Goal: Complete application form

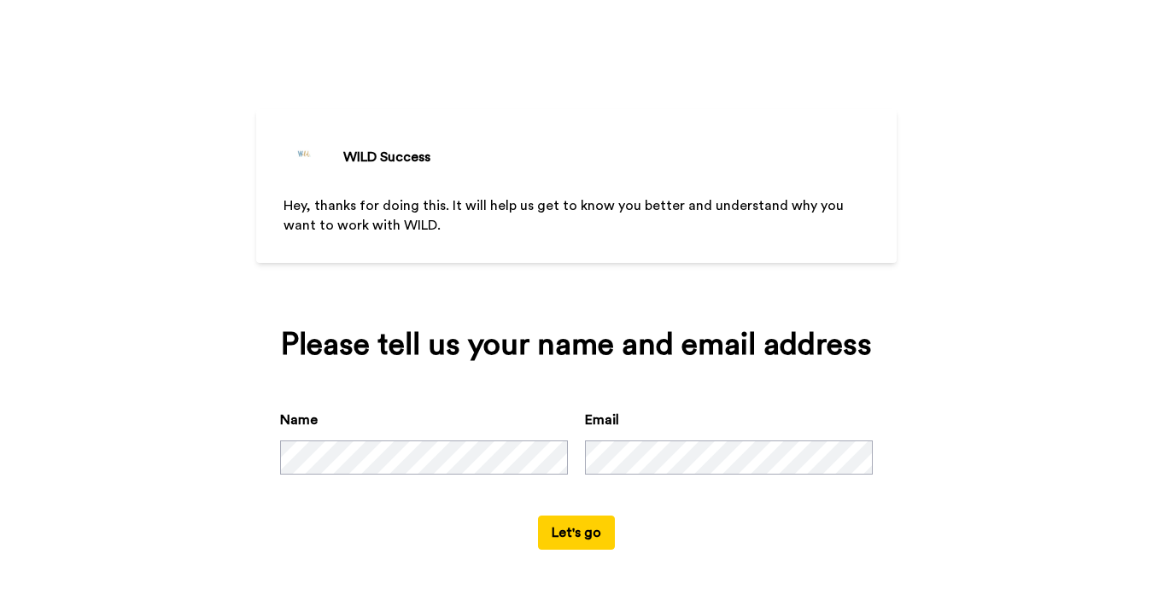
scroll to position [18, 0]
click at [586, 540] on button "Let's go" at bounding box center [576, 533] width 77 height 34
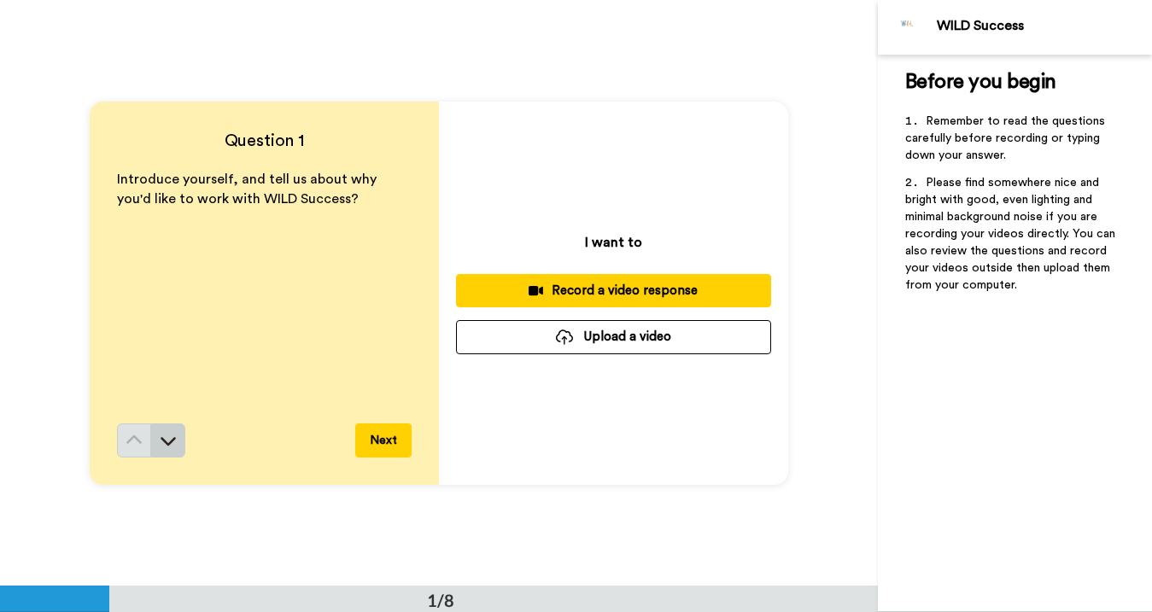
click at [174, 433] on icon at bounding box center [168, 440] width 17 height 17
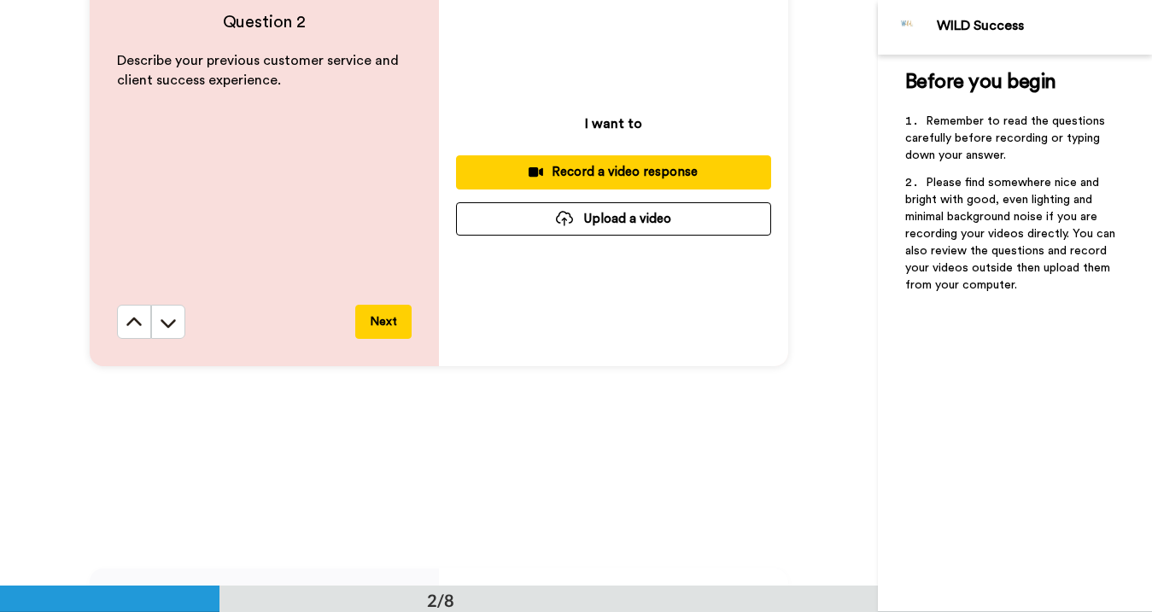
scroll to position [689, 0]
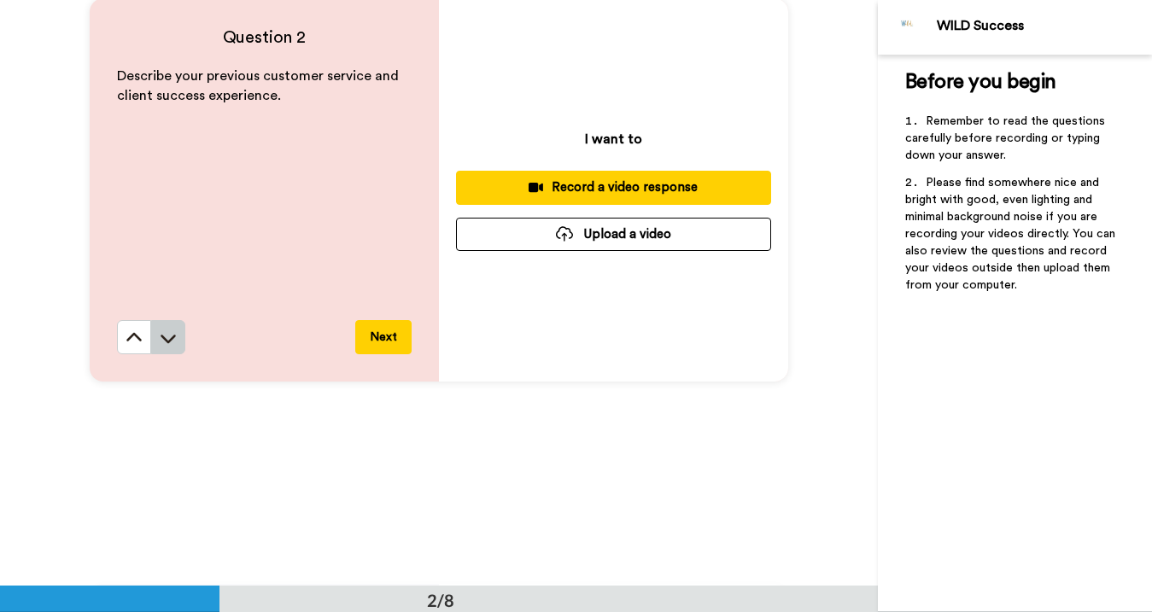
click at [173, 341] on icon at bounding box center [168, 338] width 17 height 17
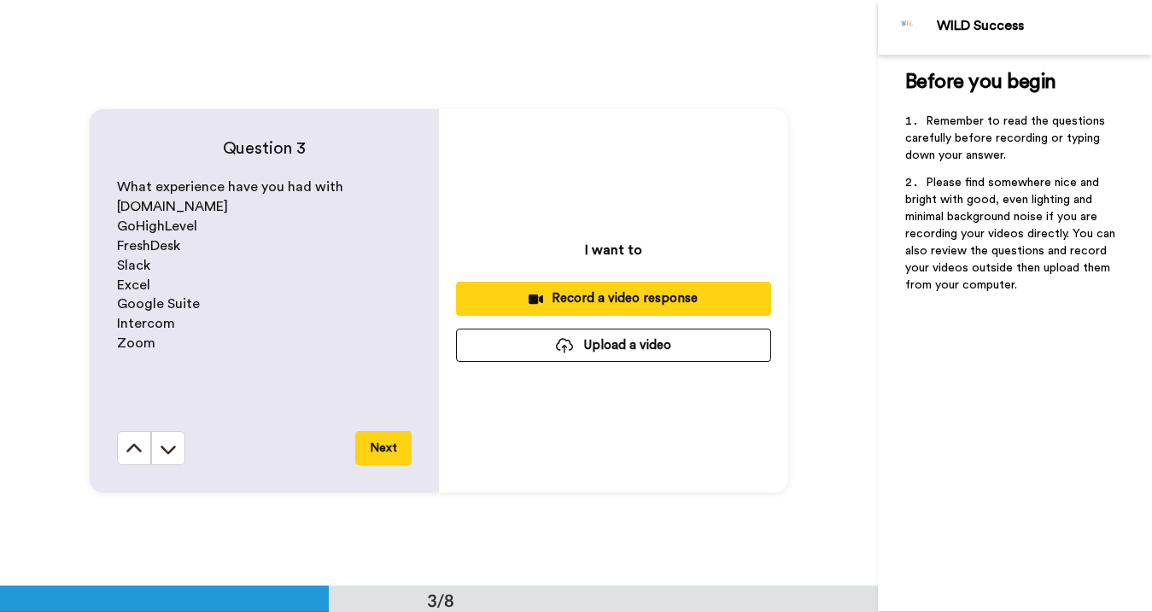
scroll to position [1172, 0]
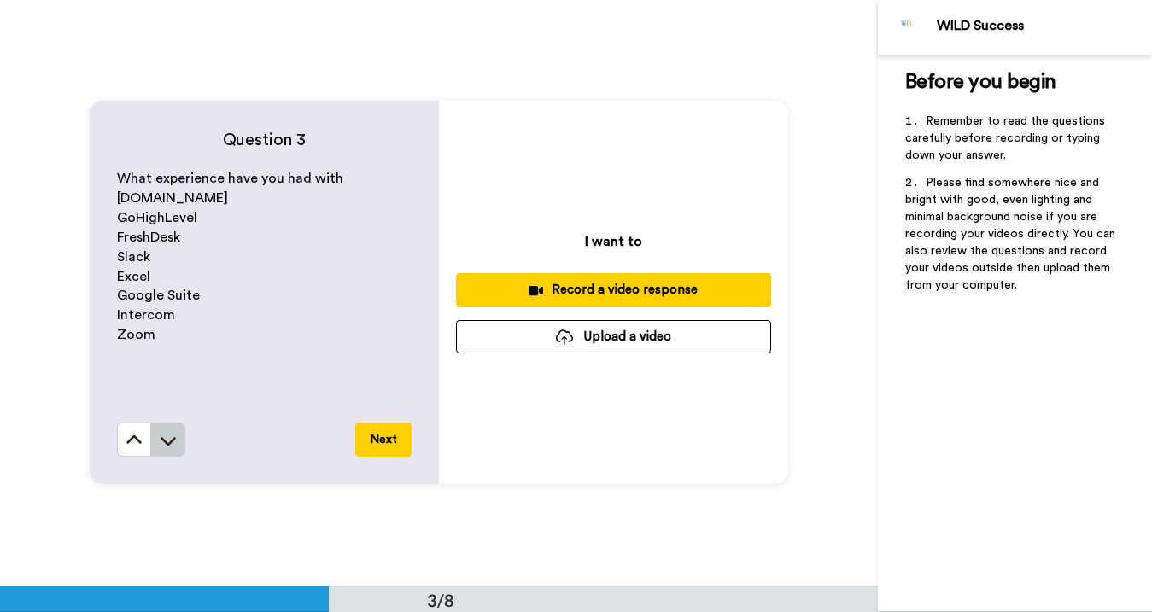
click at [160, 442] on icon at bounding box center [168, 440] width 17 height 17
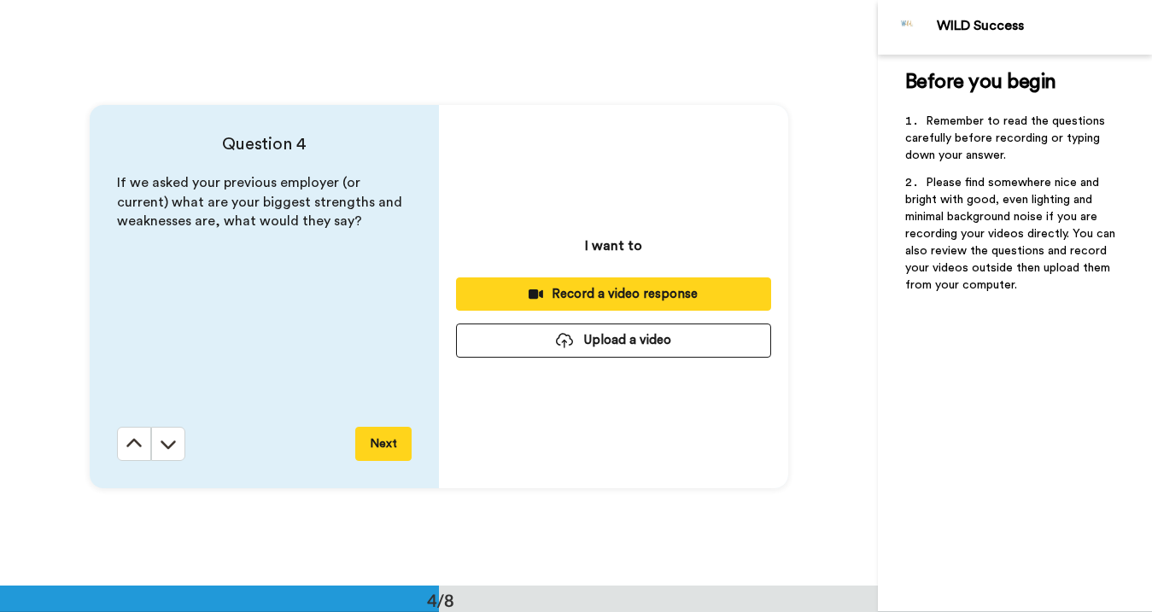
scroll to position [1759, 0]
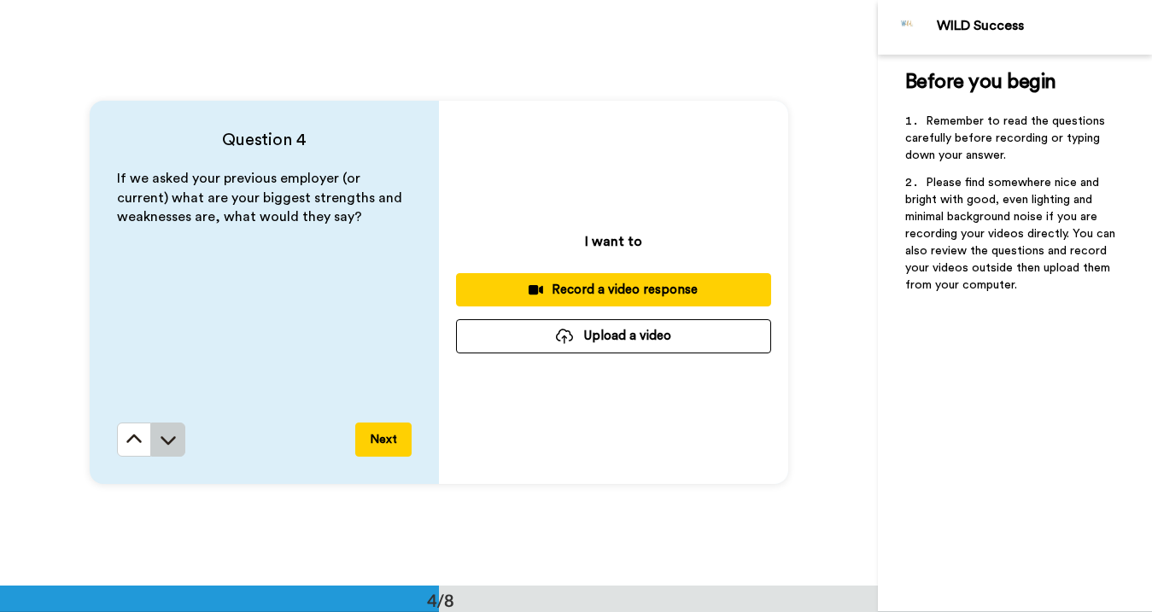
click at [170, 440] on icon at bounding box center [168, 439] width 17 height 17
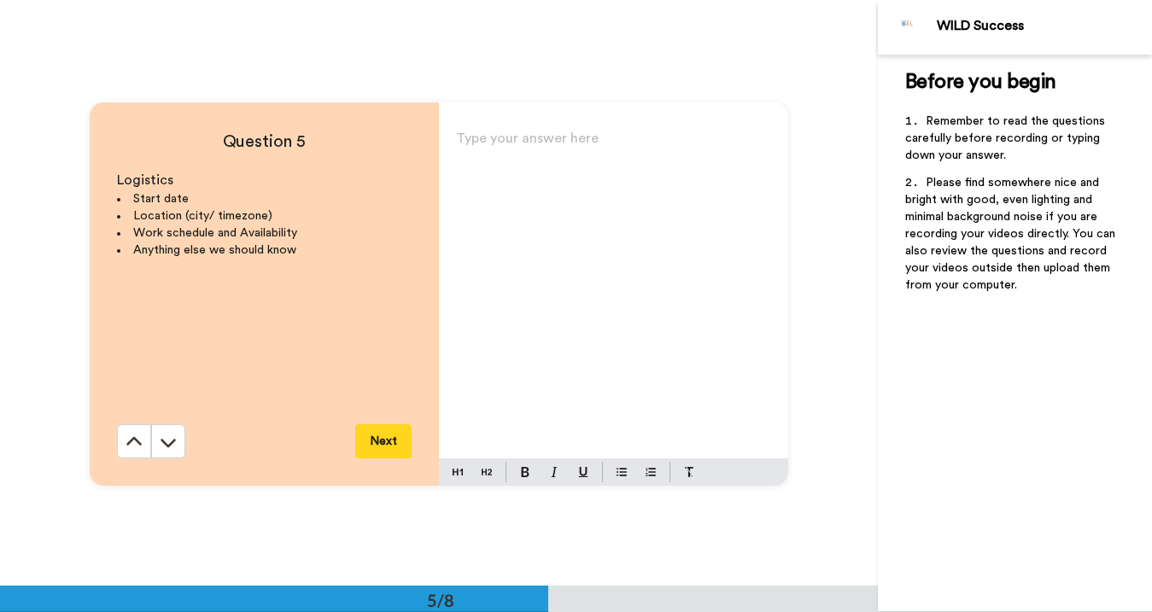
scroll to position [2344, 0]
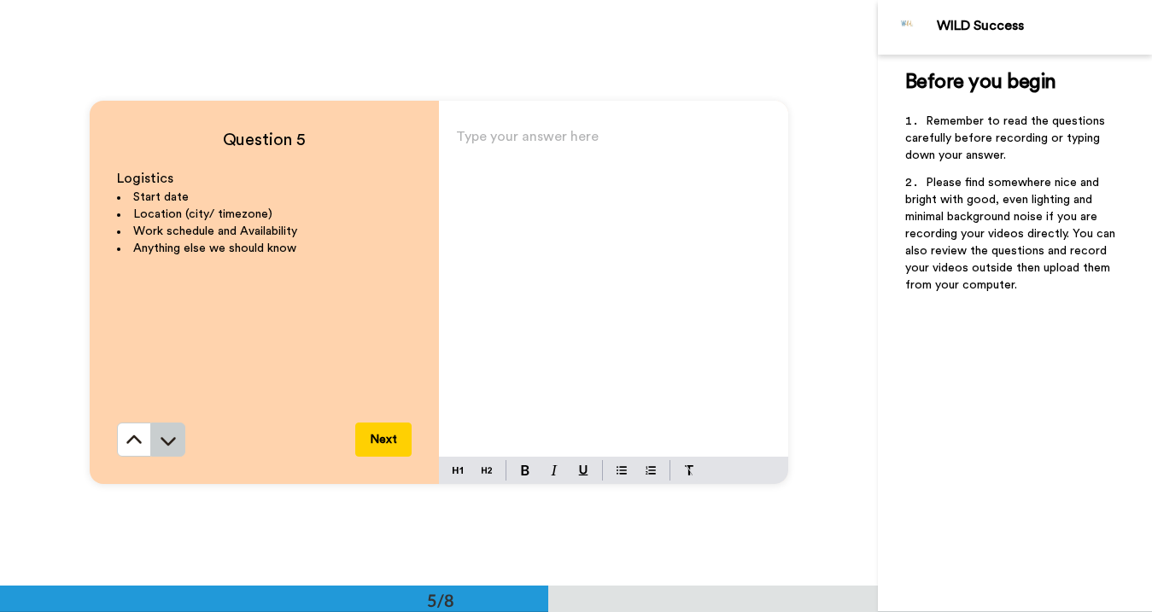
click at [168, 443] on icon at bounding box center [168, 440] width 17 height 17
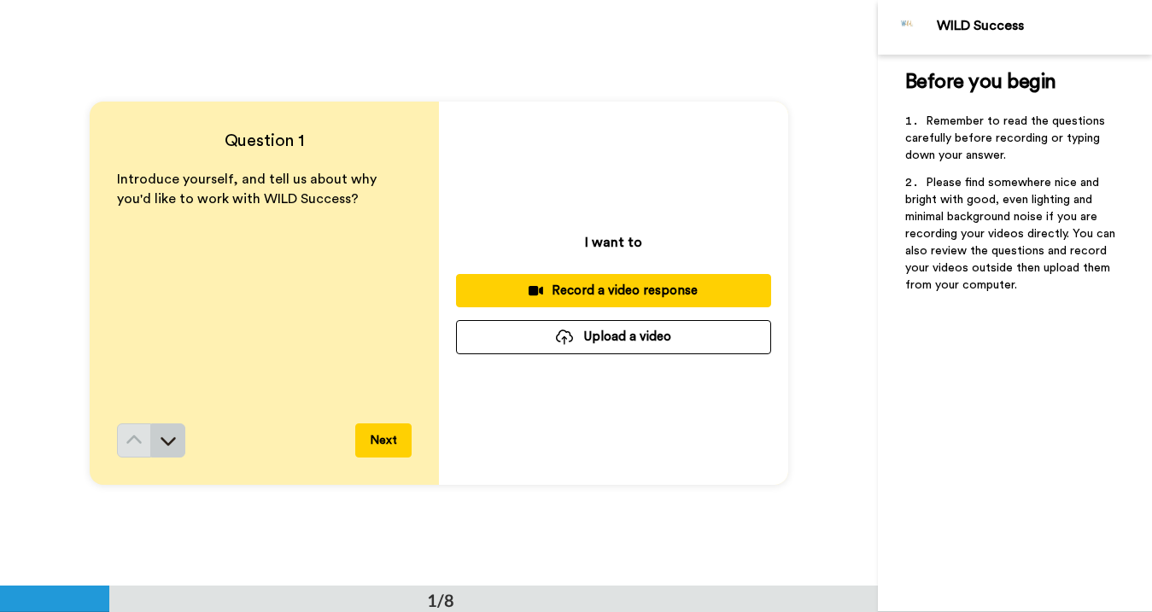
scroll to position [0, 0]
click at [674, 297] on div "Record a video response" at bounding box center [614, 291] width 288 height 18
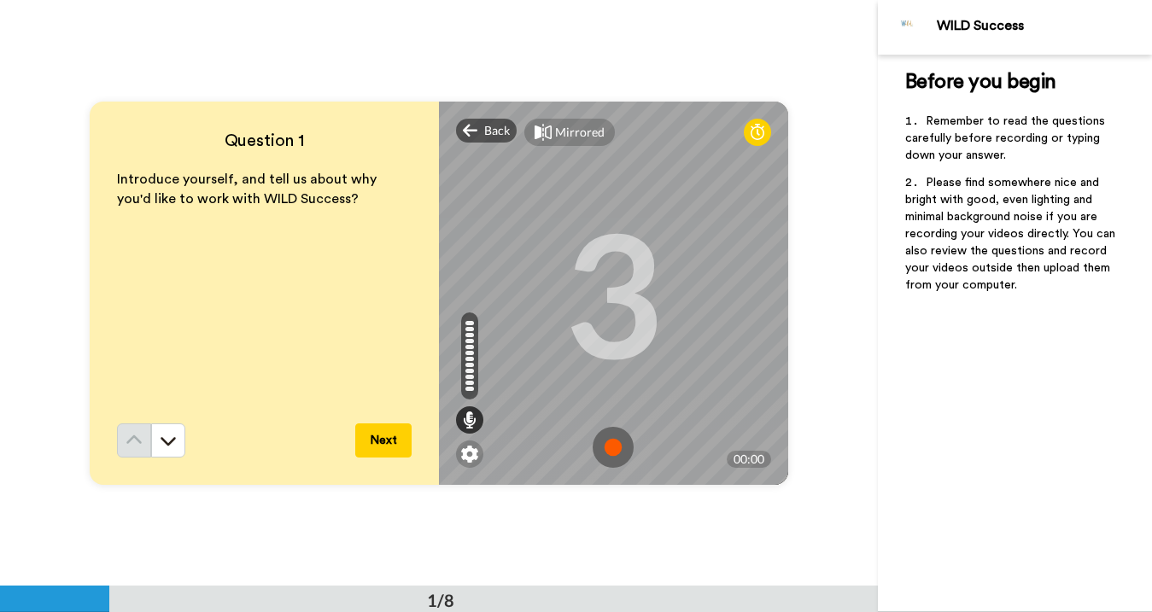
click at [616, 444] on img at bounding box center [612, 447] width 41 height 41
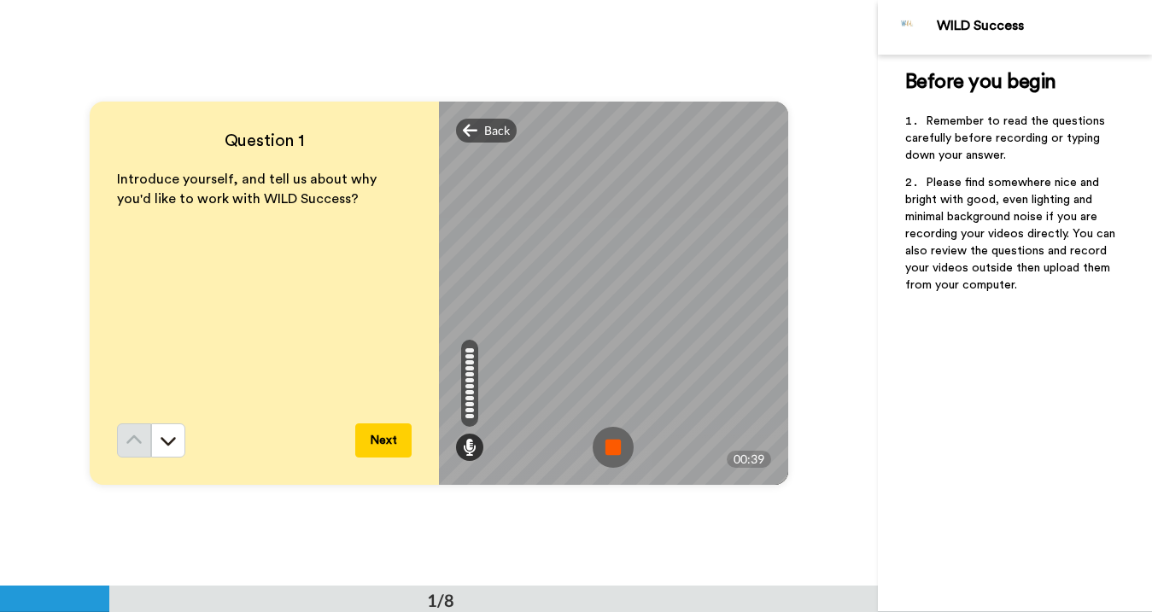
click at [618, 444] on img at bounding box center [612, 447] width 41 height 41
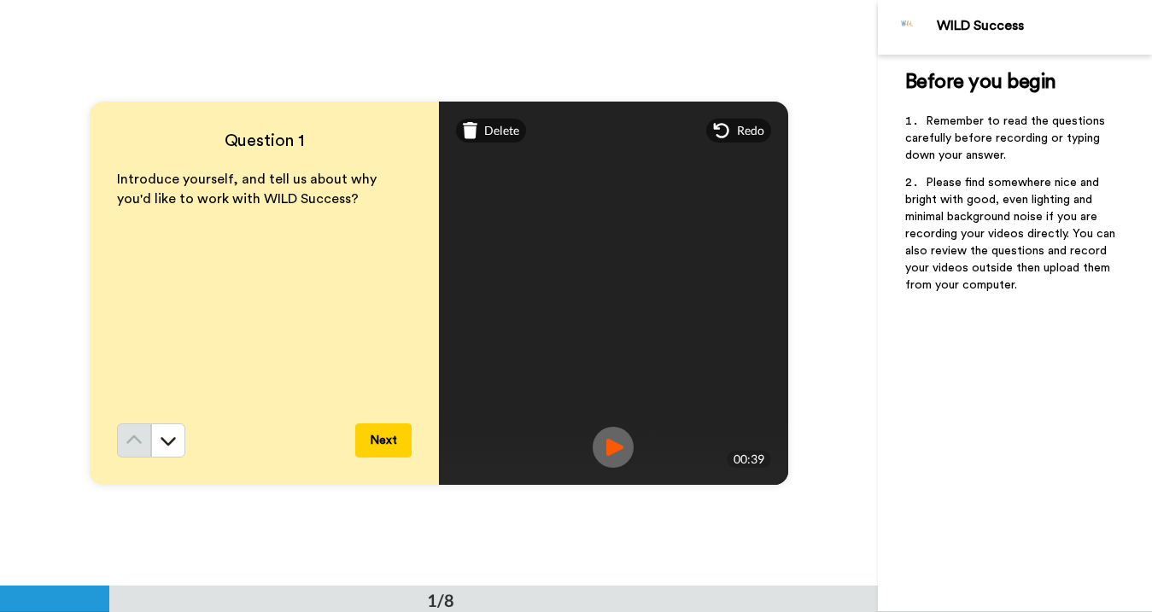
click at [615, 447] on img at bounding box center [612, 447] width 41 height 41
click at [394, 445] on button "Next" at bounding box center [383, 440] width 56 height 34
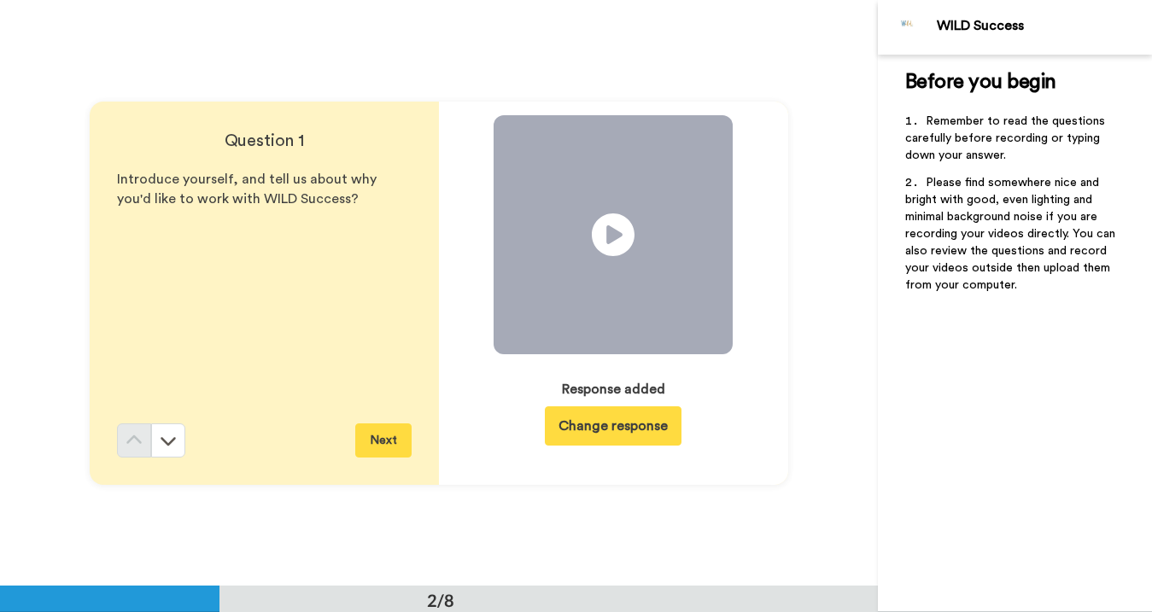
scroll to position [586, 0]
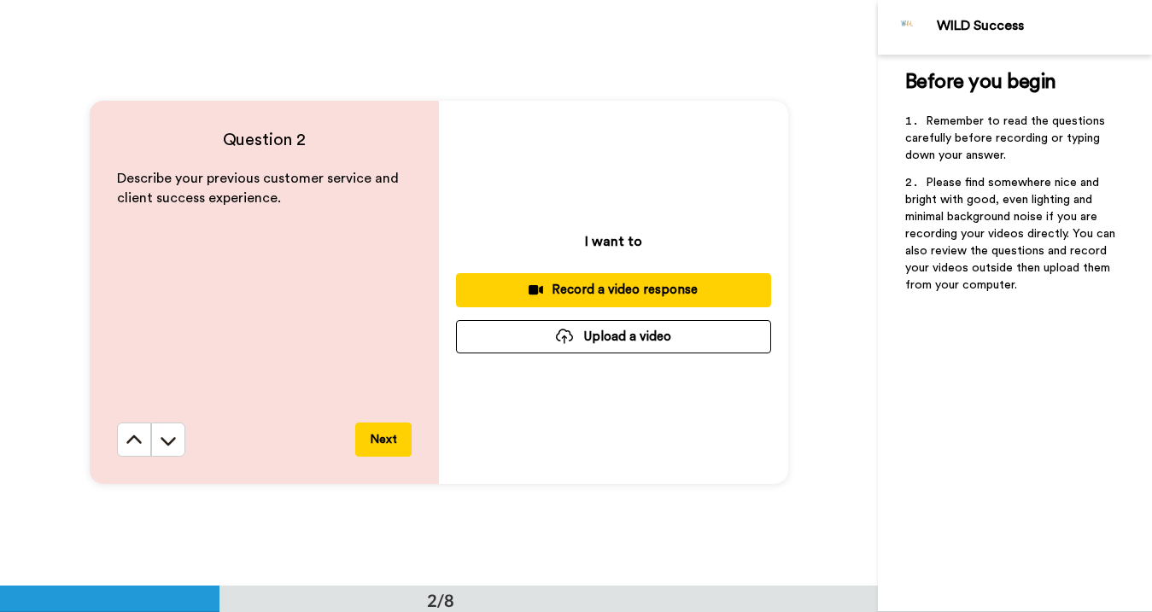
click at [656, 288] on div "Record a video response" at bounding box center [614, 290] width 288 height 18
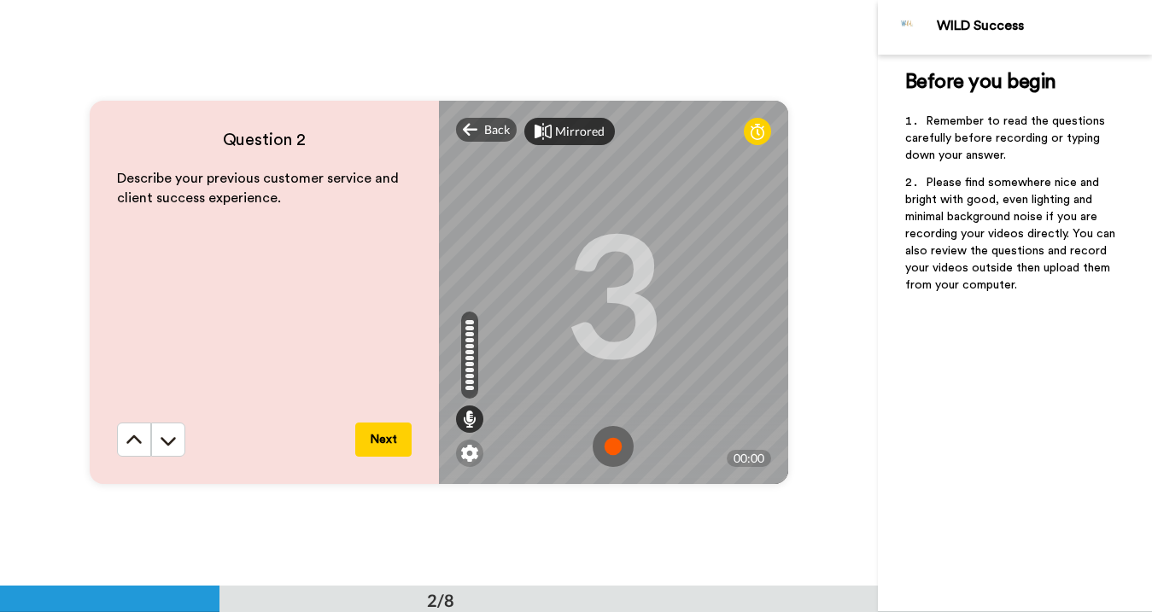
click at [569, 144] on div "Mirrored" at bounding box center [569, 131] width 90 height 27
click at [569, 138] on div "Mirror" at bounding box center [573, 131] width 37 height 17
click at [628, 442] on img at bounding box center [612, 446] width 41 height 41
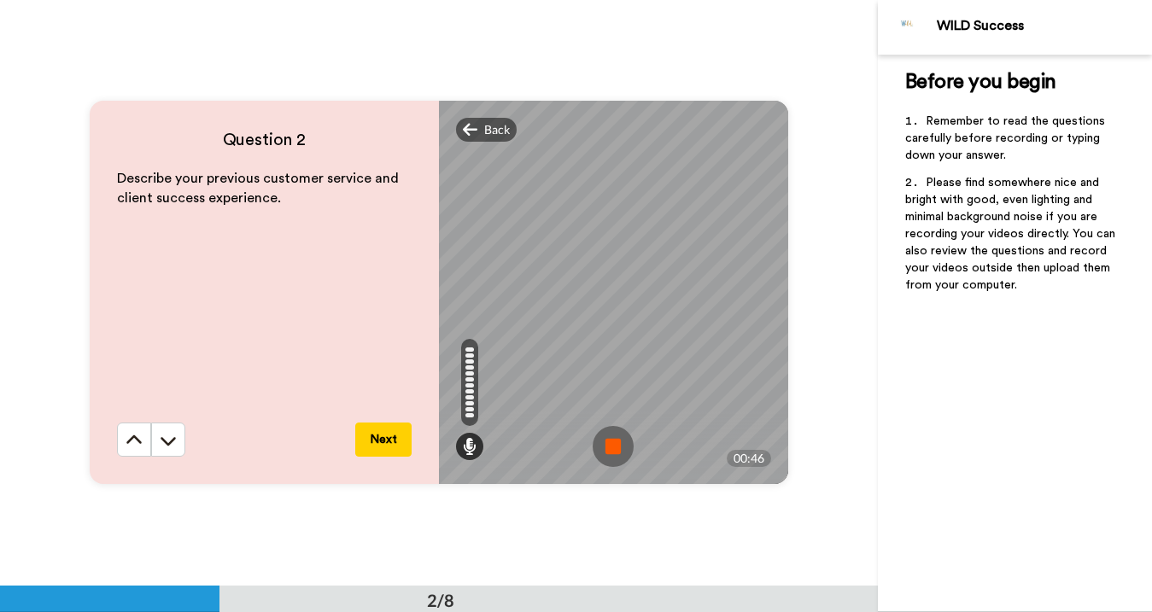
click at [620, 444] on img at bounding box center [612, 446] width 41 height 41
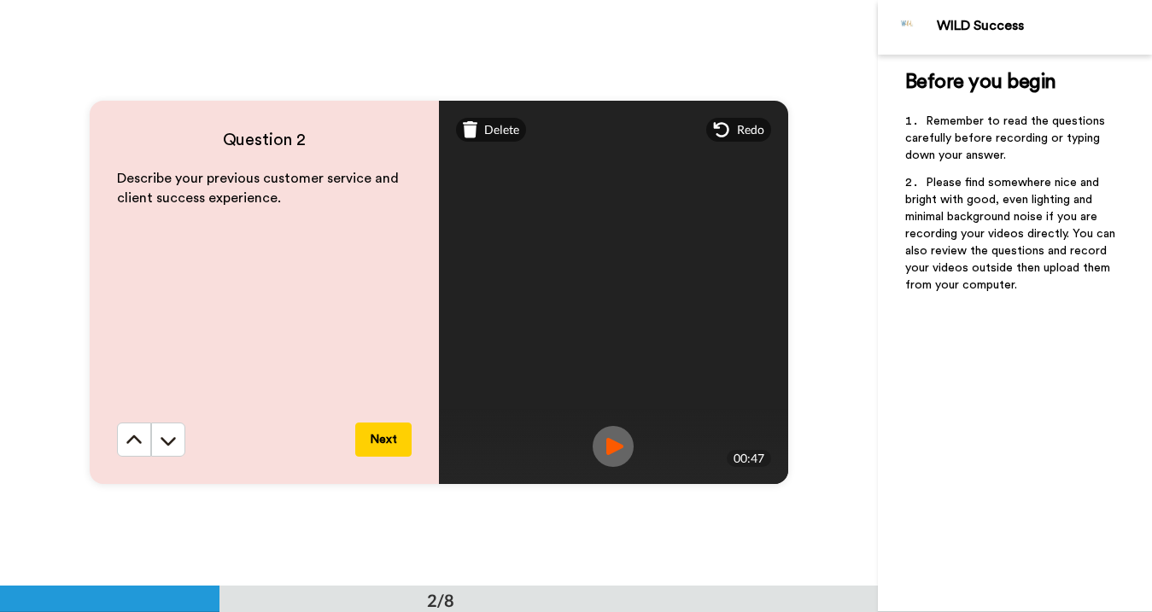
click at [398, 429] on button "Next" at bounding box center [383, 440] width 56 height 34
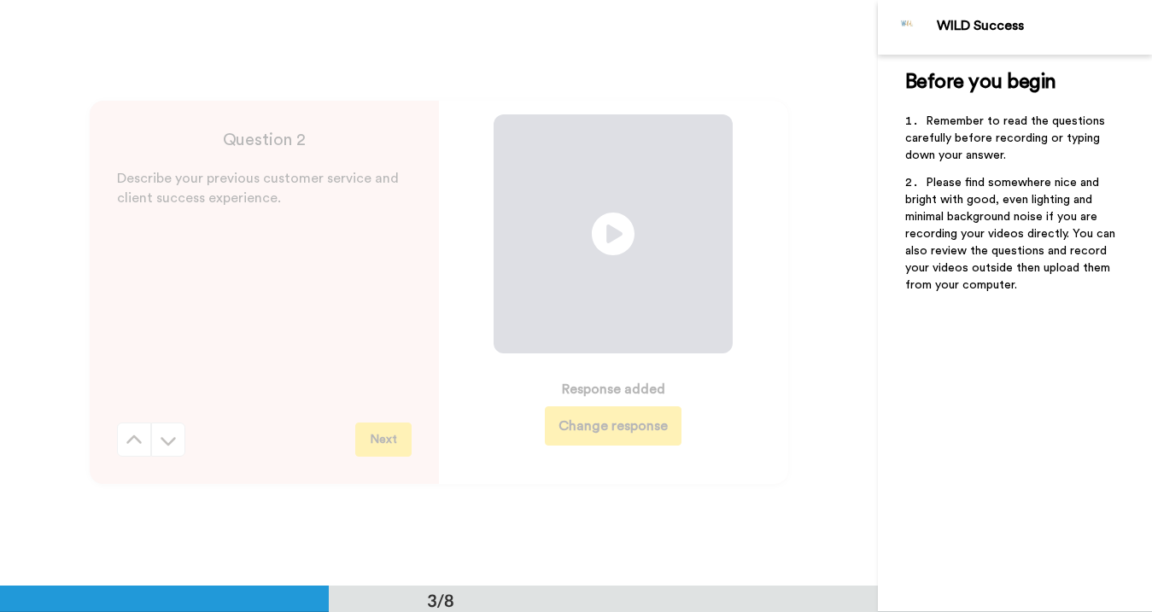
scroll to position [1172, 0]
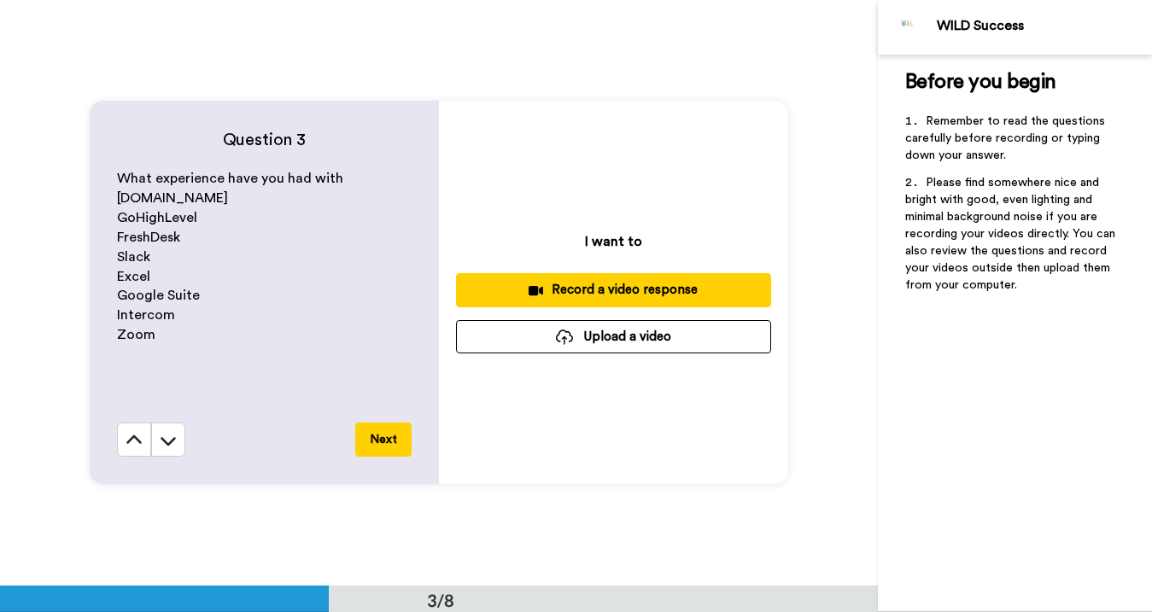
click at [559, 290] on div "Record a video response" at bounding box center [614, 290] width 288 height 18
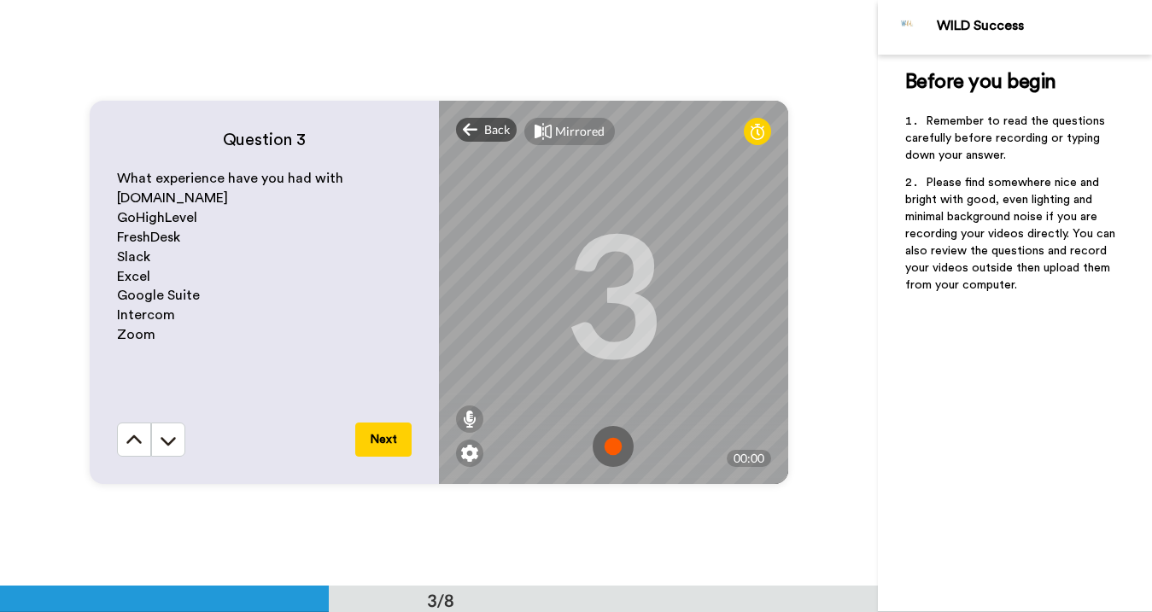
click at [615, 462] on img at bounding box center [612, 446] width 41 height 41
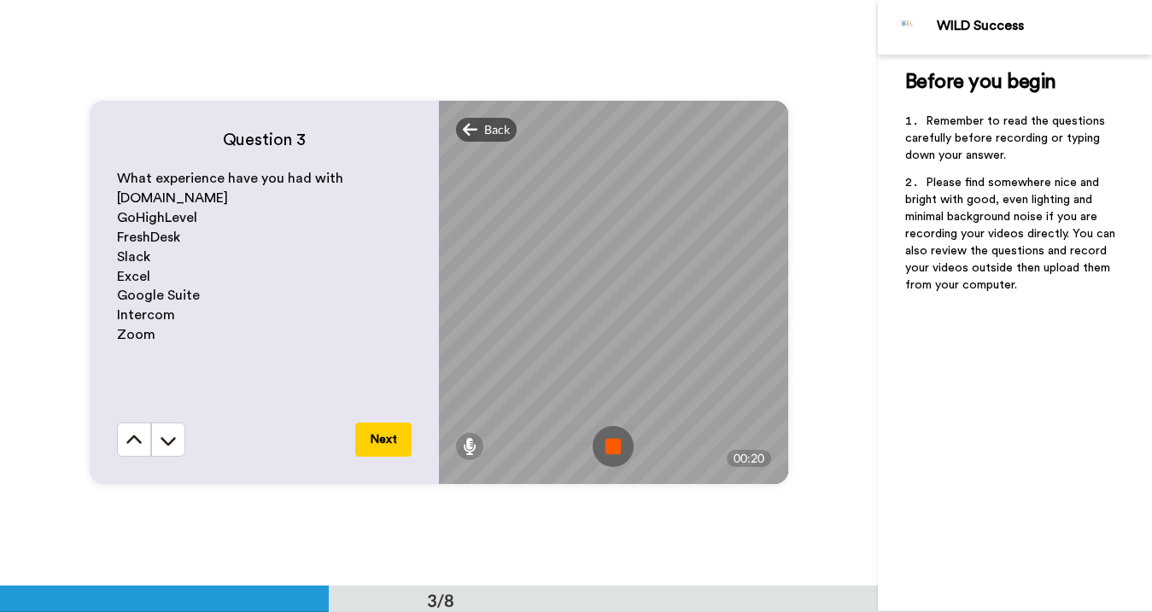
click at [615, 449] on img at bounding box center [612, 446] width 41 height 41
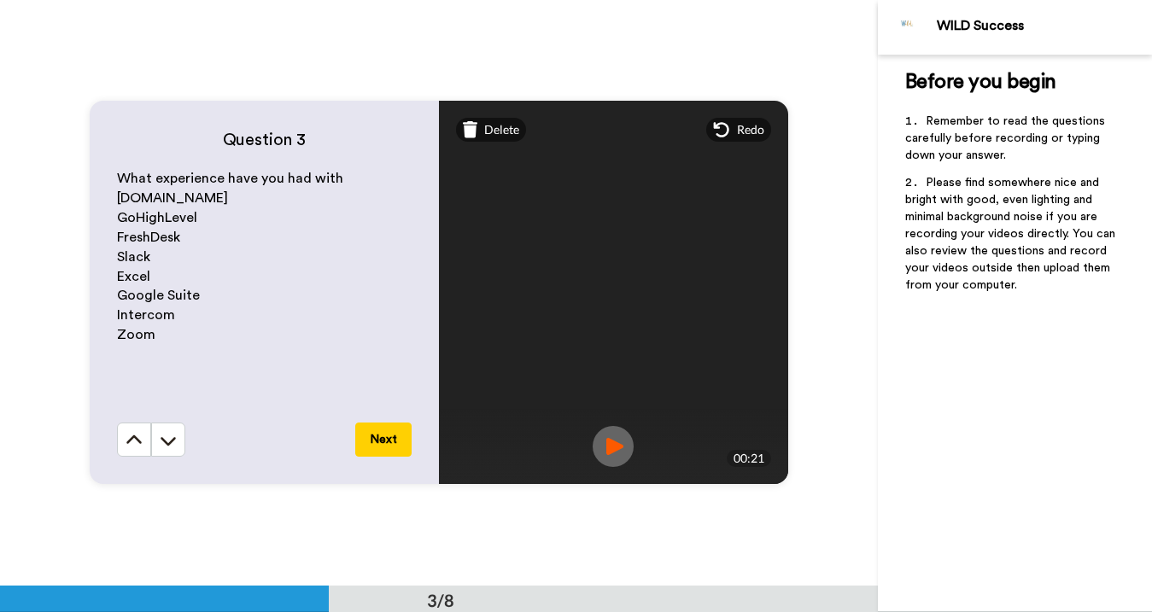
click at [615, 449] on img at bounding box center [612, 446] width 41 height 41
click at [394, 440] on button "Next" at bounding box center [383, 440] width 56 height 34
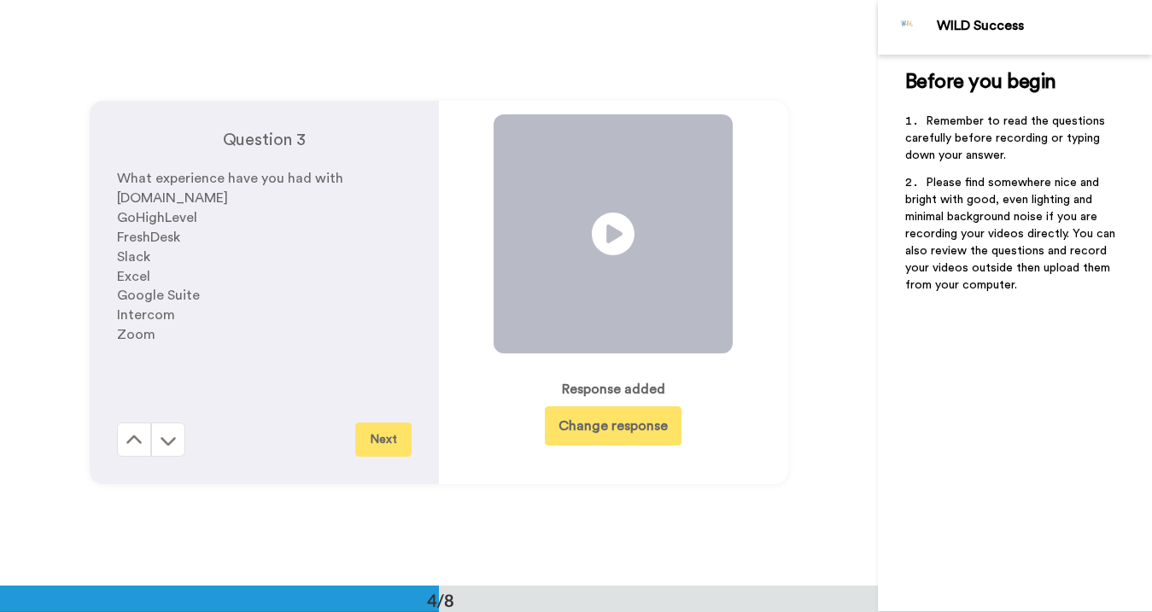
scroll to position [1759, 0]
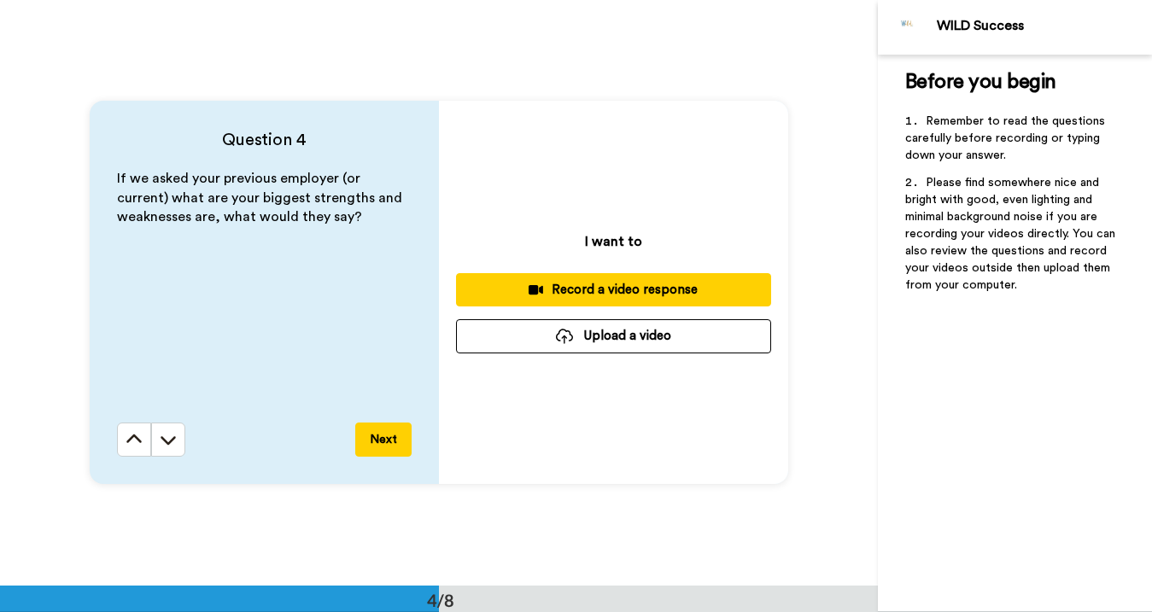
click at [621, 293] on div "Record a video response" at bounding box center [614, 290] width 288 height 18
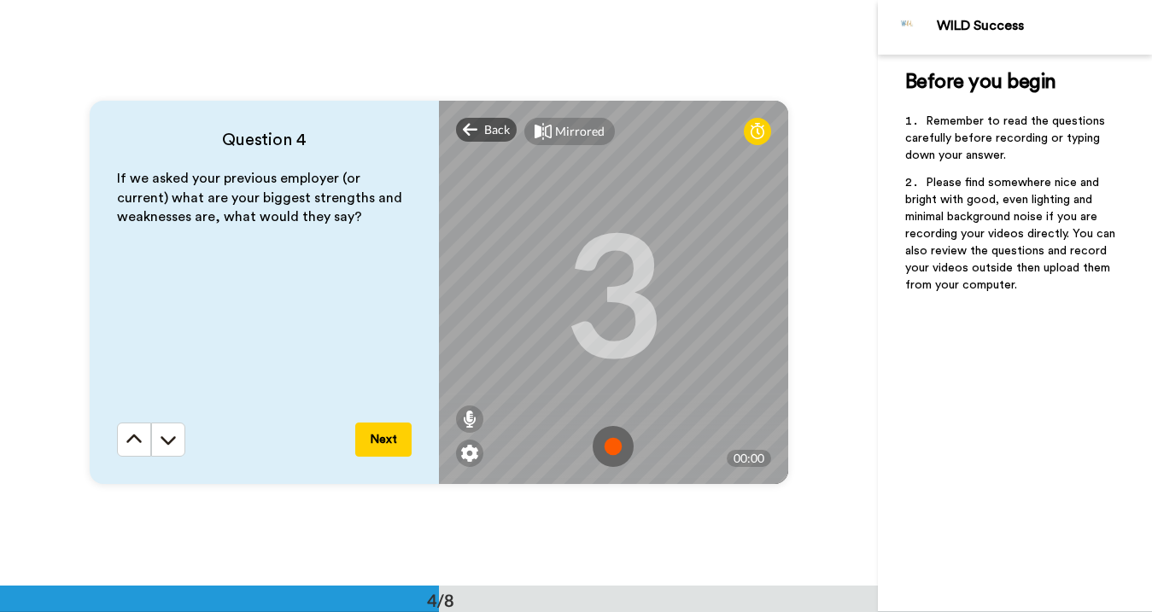
click at [601, 460] on img at bounding box center [612, 446] width 41 height 41
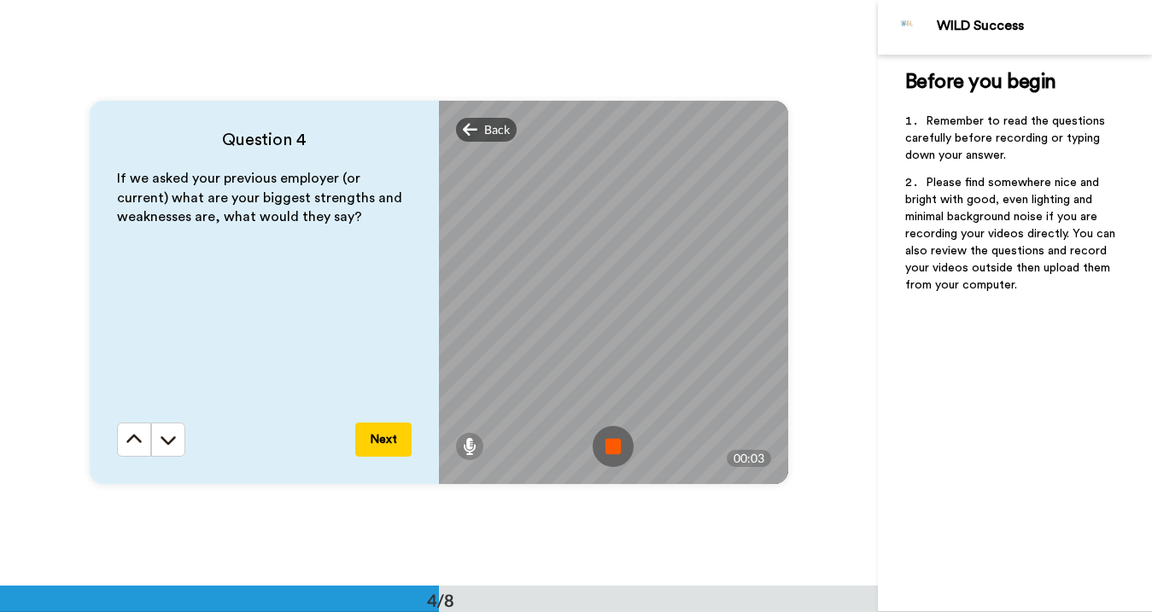
click at [607, 453] on img at bounding box center [612, 446] width 41 height 41
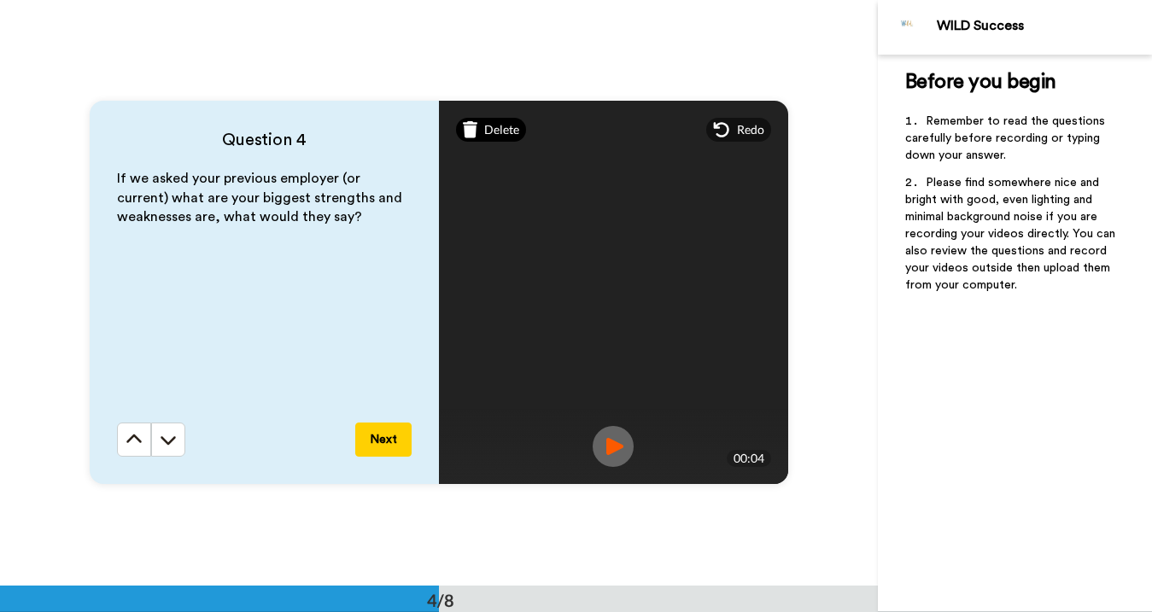
click at [489, 139] on div "Delete" at bounding box center [491, 130] width 71 height 24
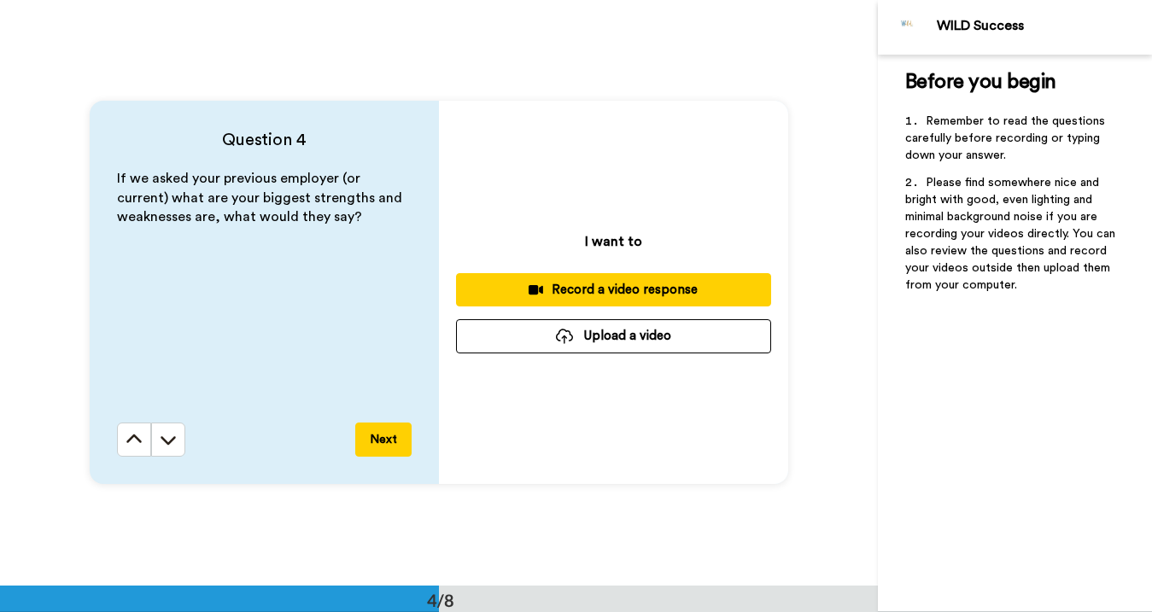
click at [582, 274] on button "Record a video response" at bounding box center [613, 289] width 315 height 33
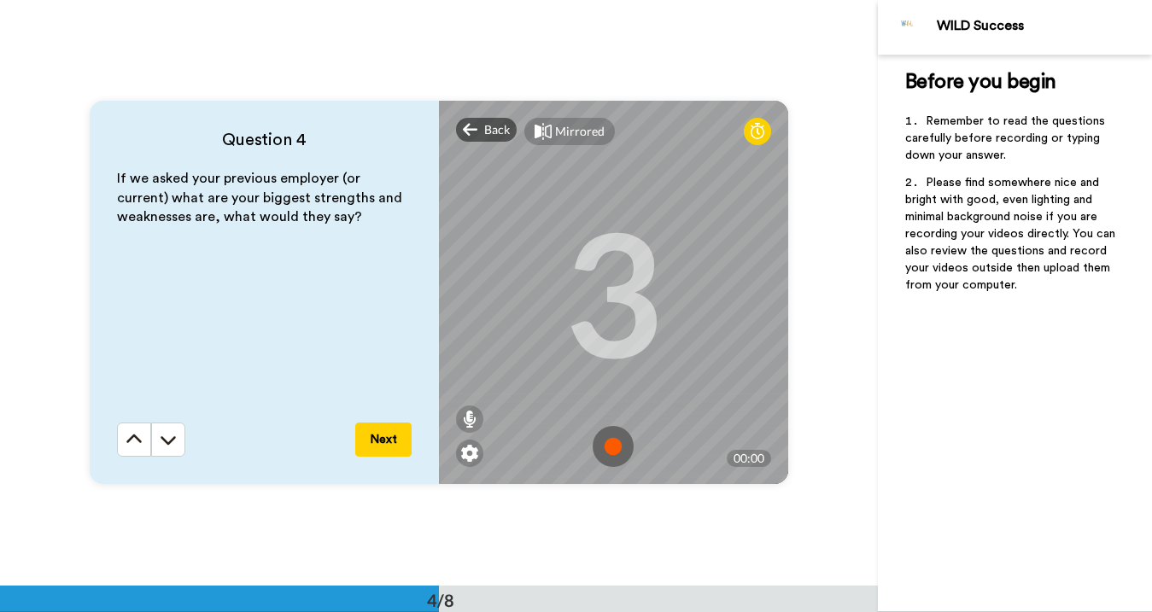
click at [615, 445] on img at bounding box center [612, 446] width 41 height 41
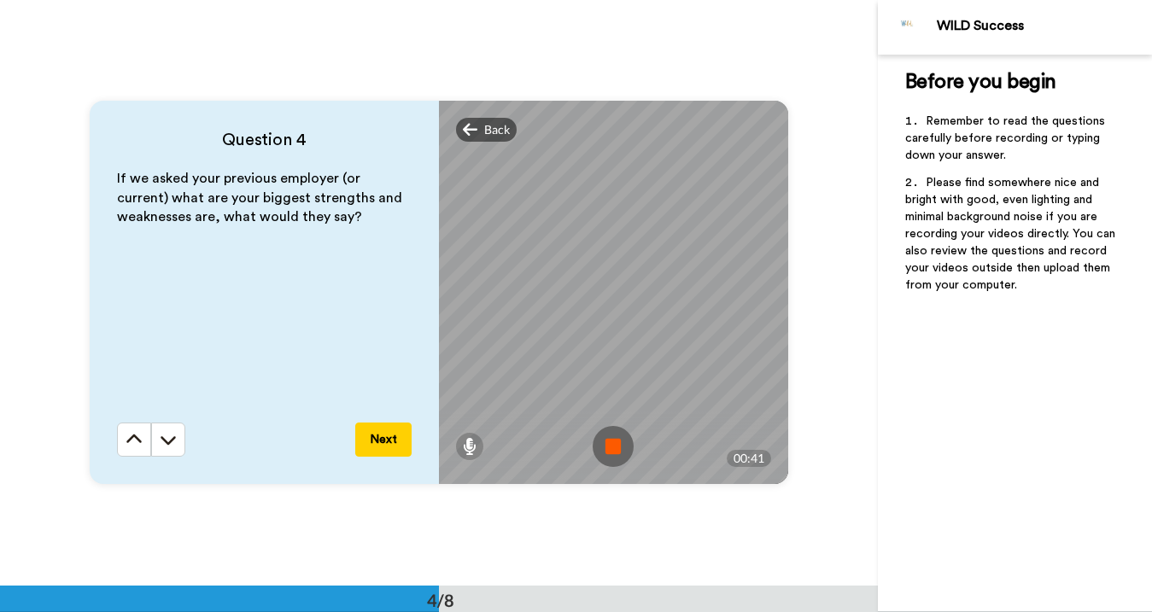
click at [614, 442] on img at bounding box center [612, 446] width 41 height 41
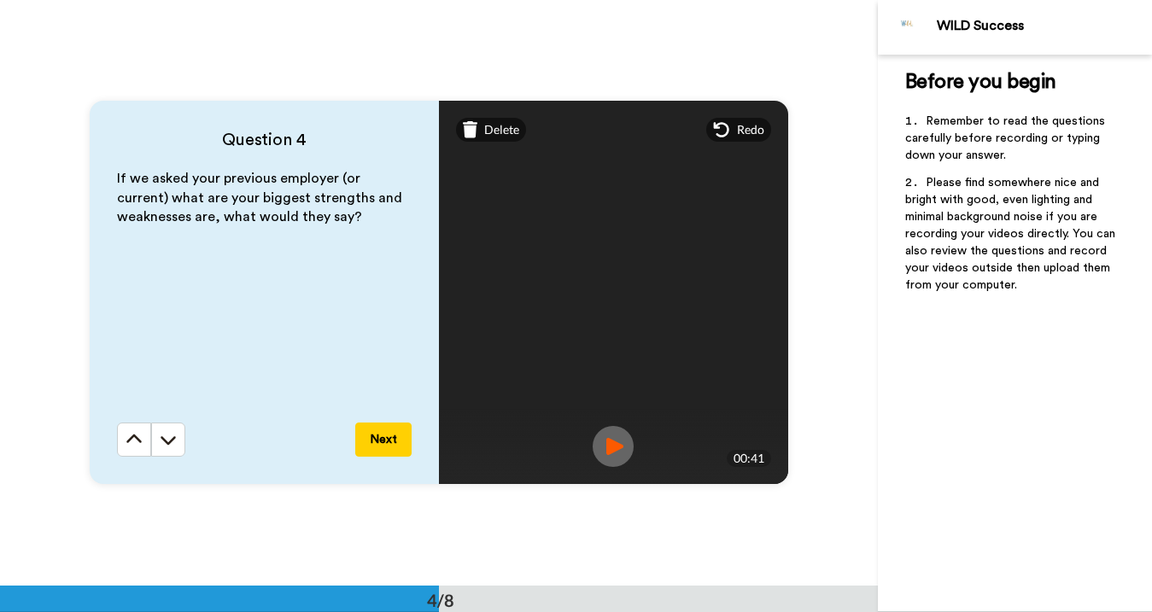
click at [629, 443] on img at bounding box center [612, 446] width 41 height 41
click at [393, 437] on button "Next" at bounding box center [383, 440] width 56 height 34
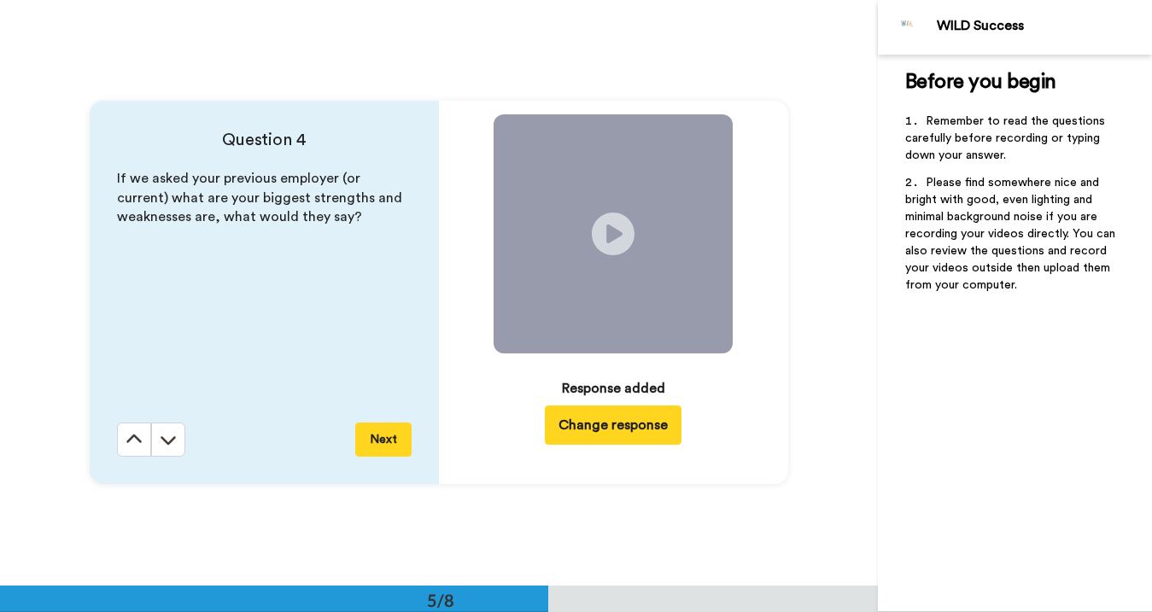
scroll to position [2344, 0]
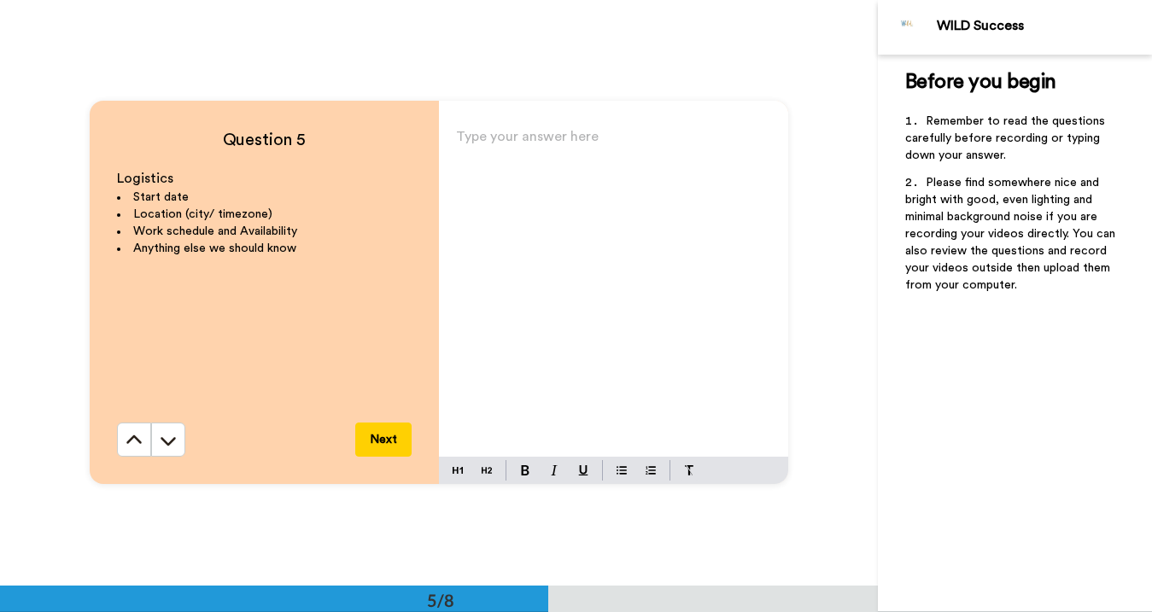
click at [542, 235] on div "Type your answer here ﻿" at bounding box center [613, 291] width 349 height 332
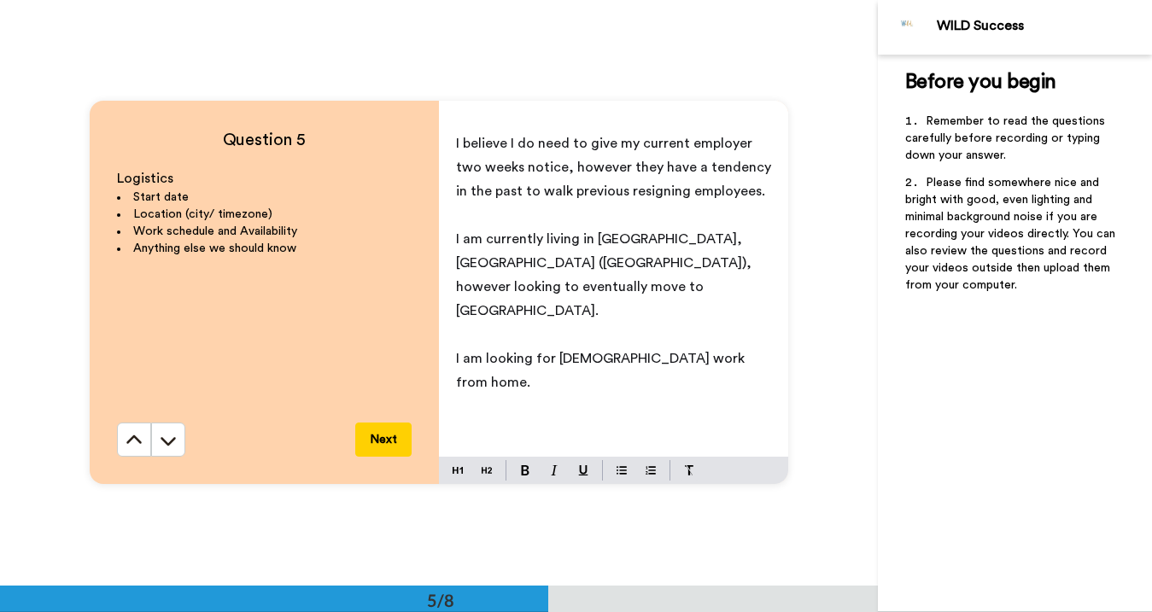
click at [374, 452] on button "Next" at bounding box center [383, 440] width 56 height 34
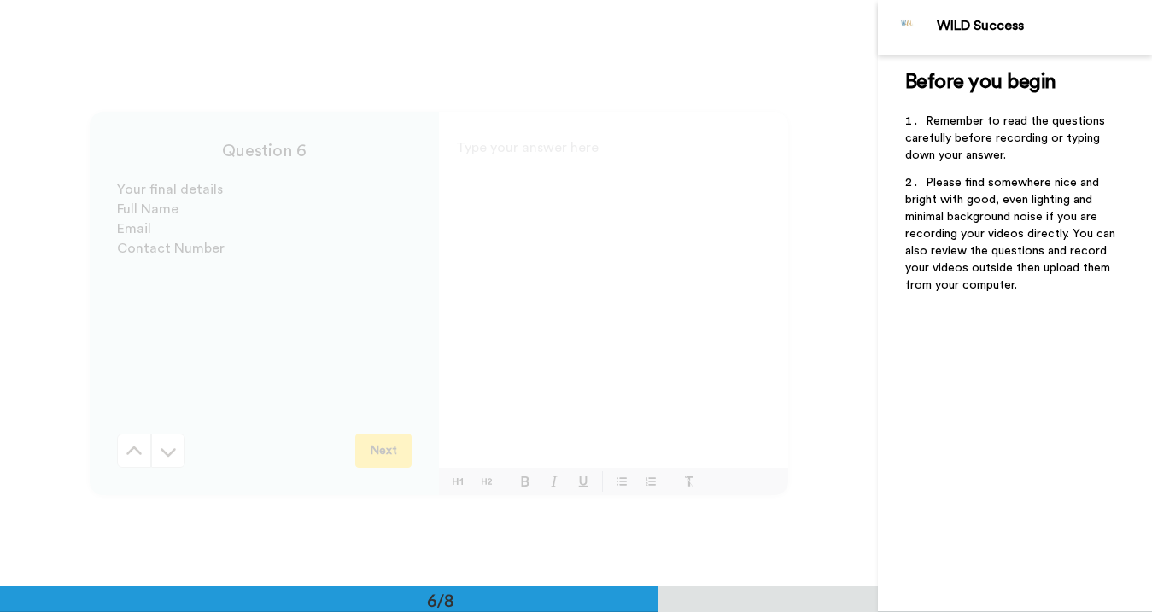
scroll to position [2930, 0]
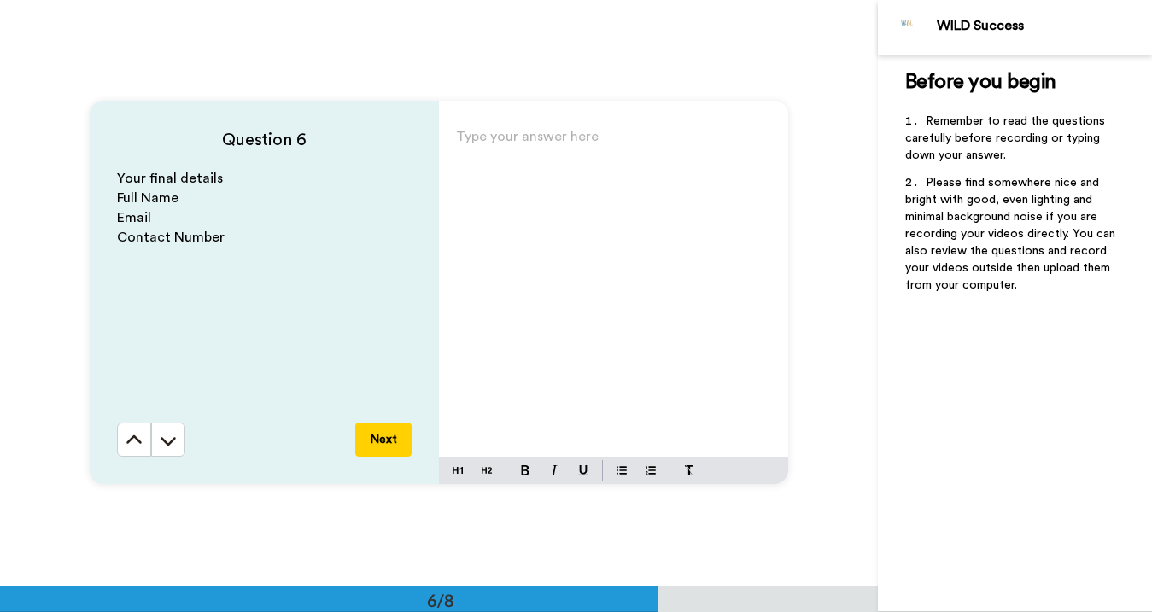
click at [634, 229] on div "Type your answer here ﻿" at bounding box center [613, 291] width 349 height 332
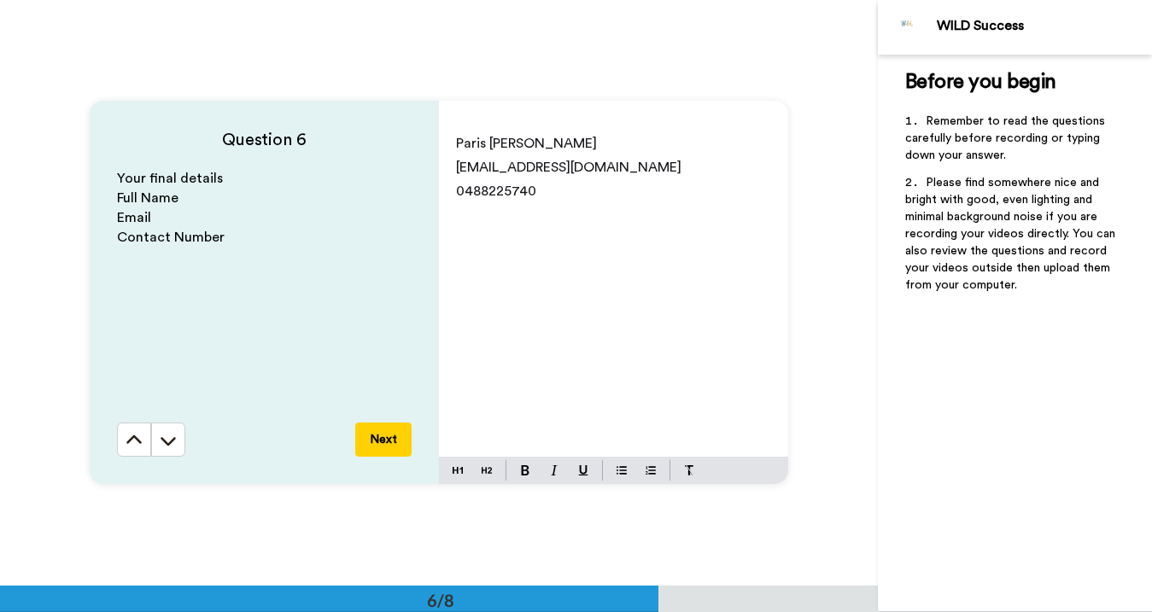
click at [366, 462] on div "Question 6 Your final details Full Name Email Contact Number Next" at bounding box center [264, 292] width 349 height 383
click at [373, 443] on button "Next" at bounding box center [383, 440] width 56 height 34
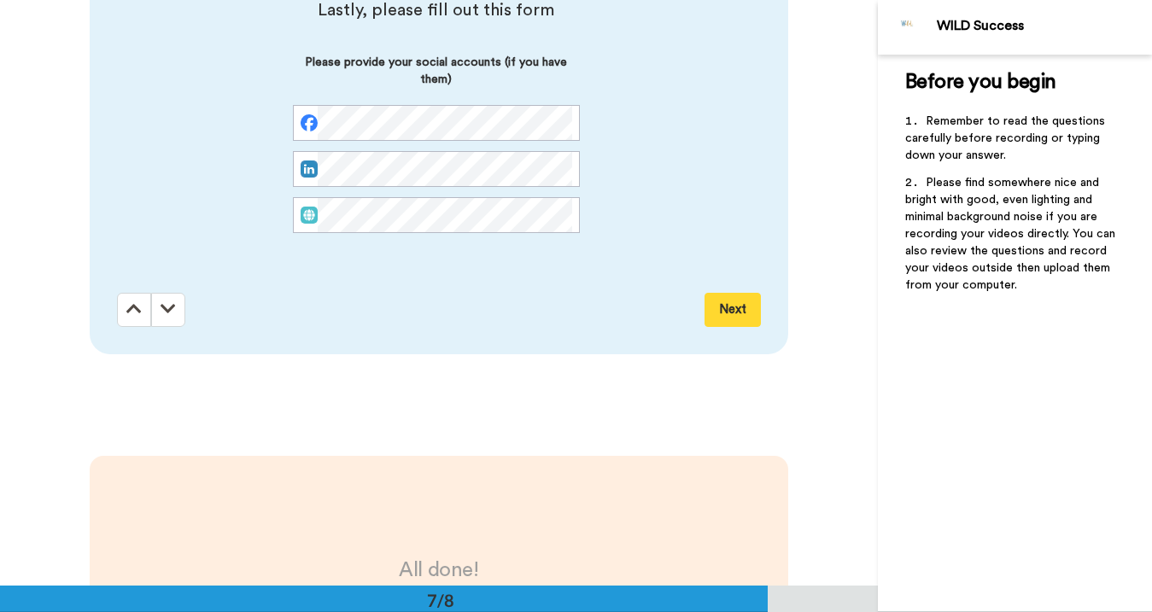
scroll to position [3594, 0]
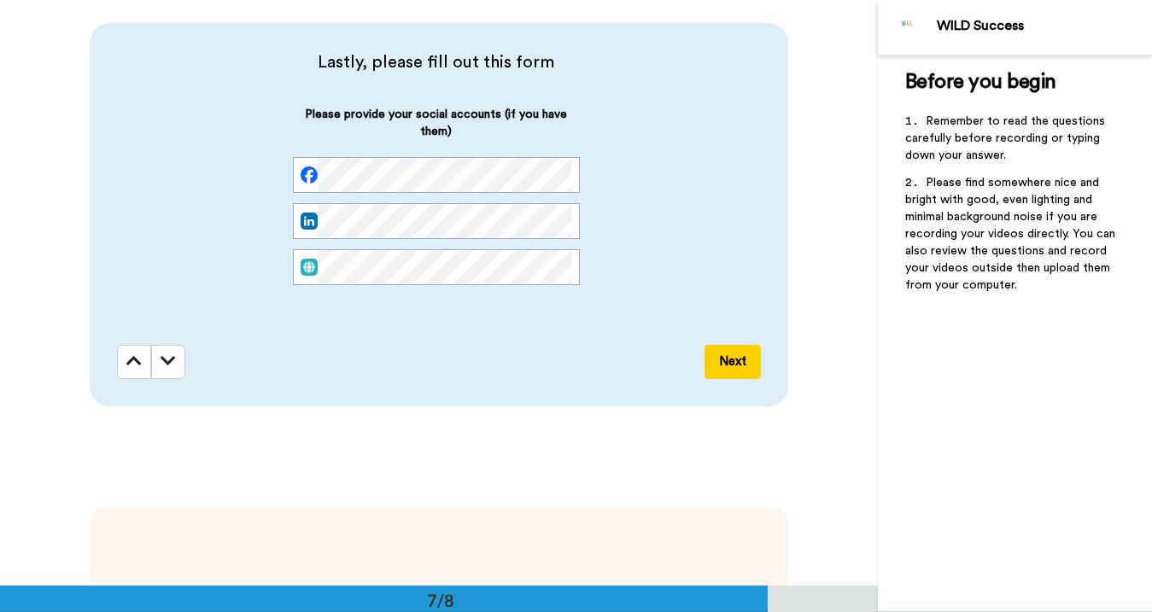
drag, startPoint x: 416, startPoint y: 249, endPoint x: 470, endPoint y: 388, distance: 148.7
click at [470, 388] on div "Lastly, please fill out this form Please provide your social accounts (if you h…" at bounding box center [439, 214] width 698 height 383
click at [723, 359] on button "Next" at bounding box center [732, 362] width 56 height 34
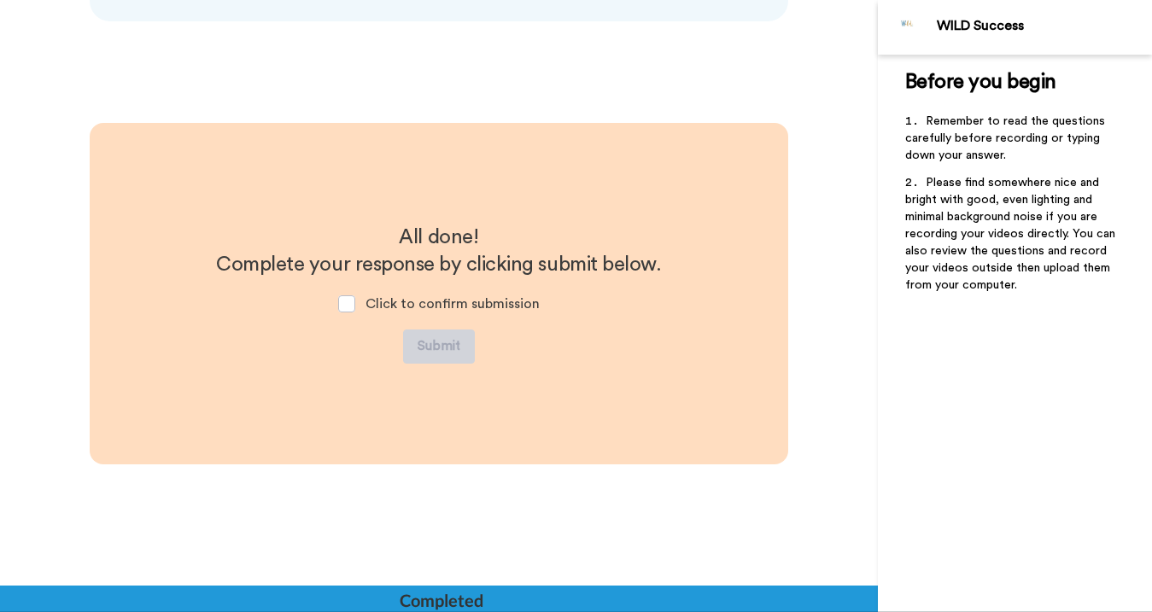
scroll to position [3980, 0]
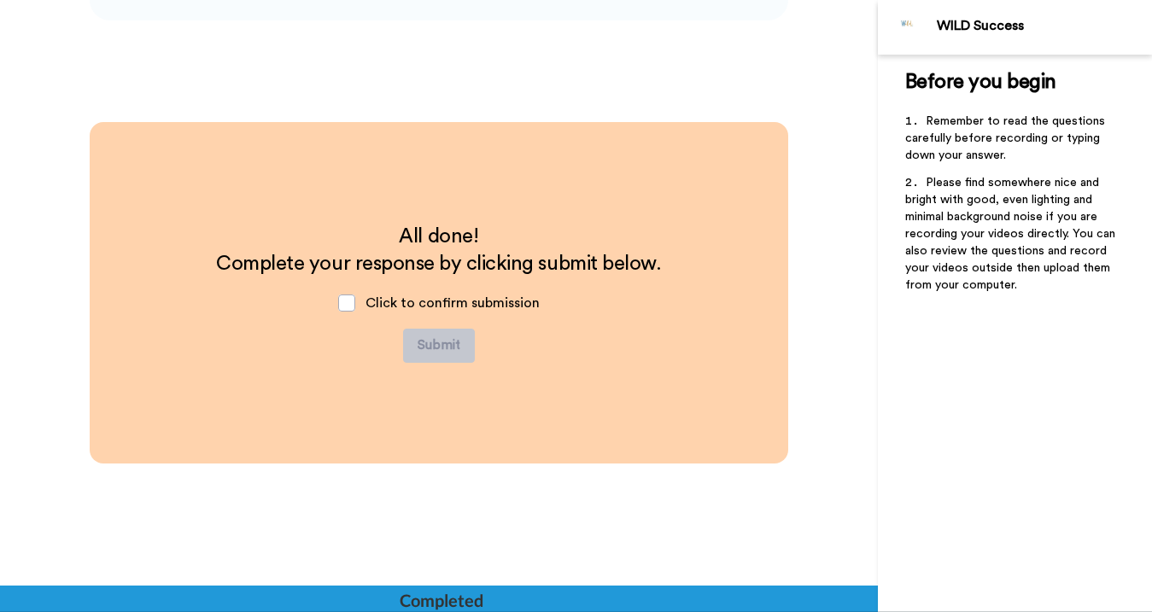
click at [388, 314] on div "Click to confirm submission" at bounding box center [438, 302] width 229 height 51
click at [355, 306] on span at bounding box center [346, 303] width 17 height 17
click at [420, 341] on button "Submit" at bounding box center [439, 346] width 72 height 34
